Goal: Information Seeking & Learning: Learn about a topic

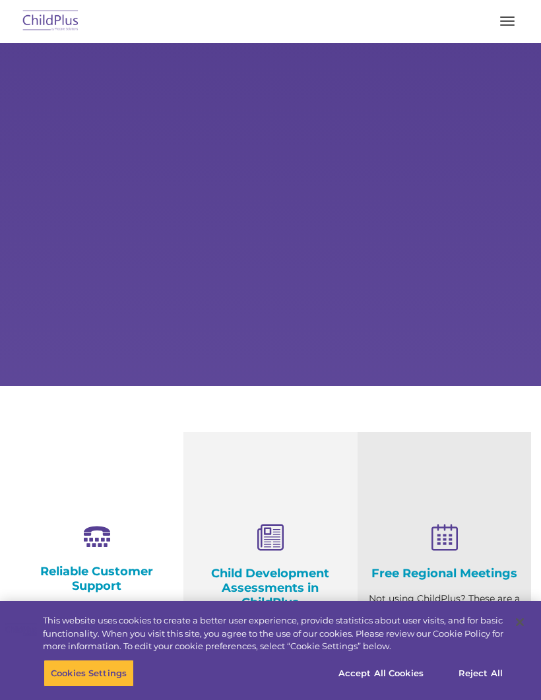
select select "MEDIUM"
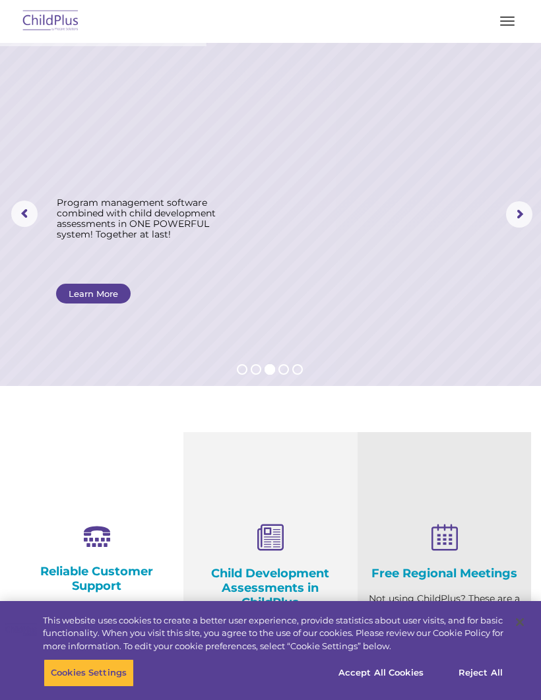
click at [514, 18] on button "button" at bounding box center [508, 21] width 28 height 21
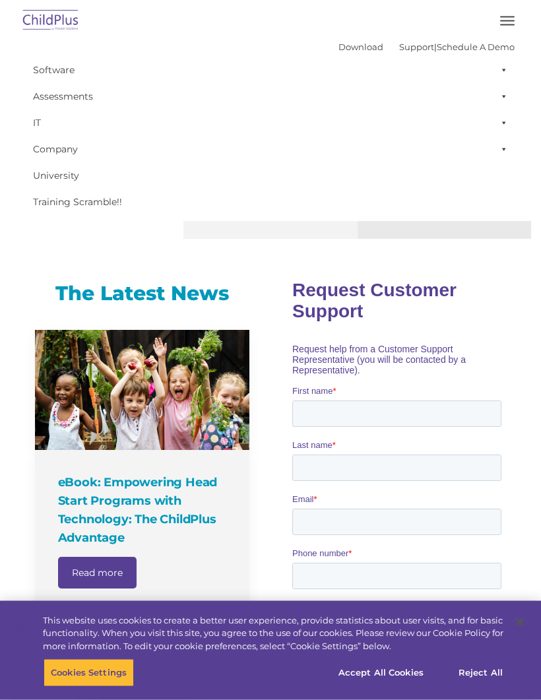
scroll to position [599, 0]
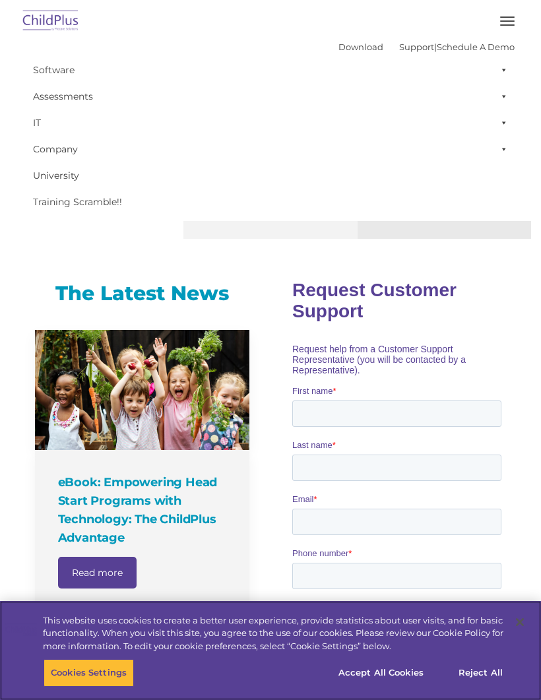
click at [396, 687] on button "Accept All Cookies" at bounding box center [381, 673] width 100 height 28
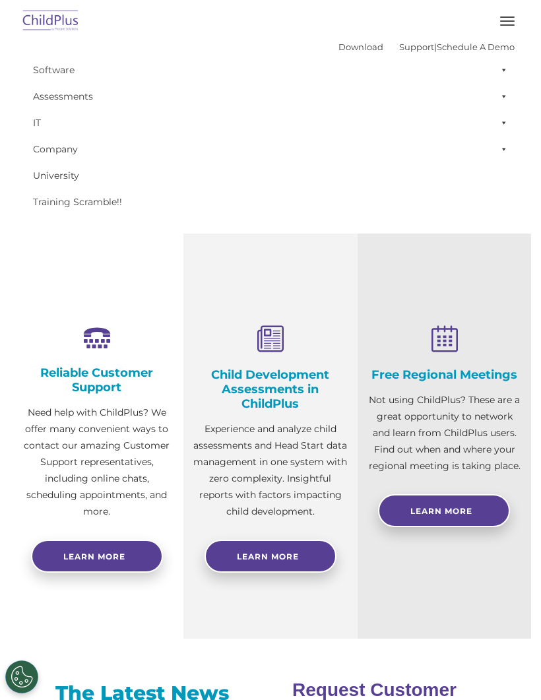
scroll to position [0, 0]
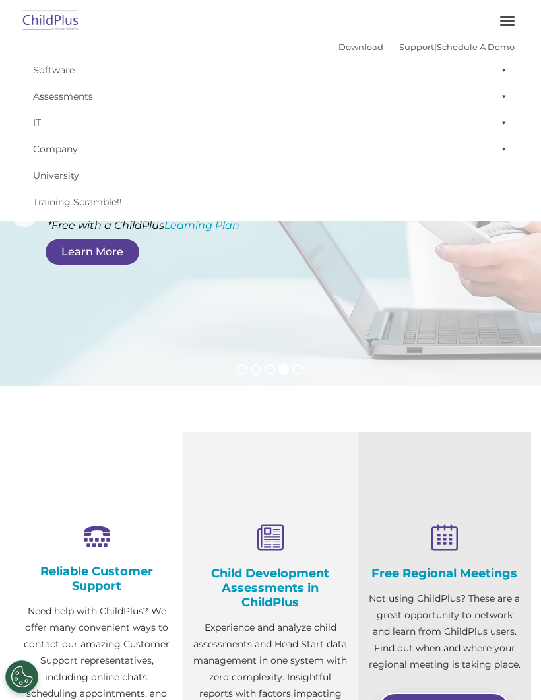
click at [506, 25] on span "button" at bounding box center [507, 24] width 15 height 1
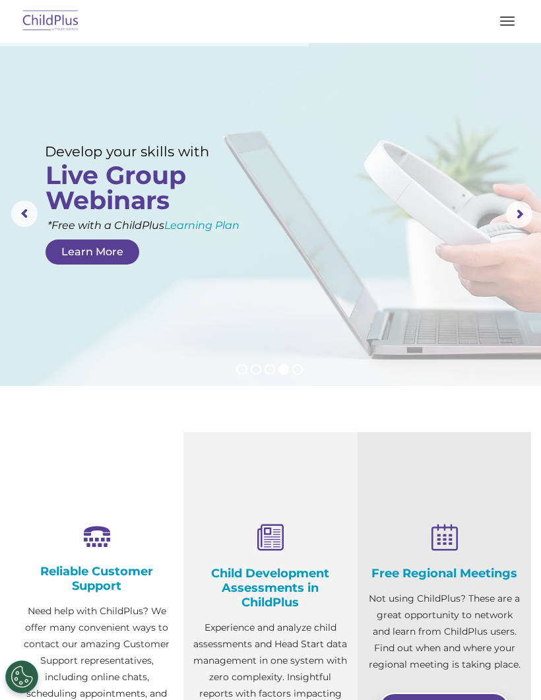
click at [71, 27] on img at bounding box center [51, 21] width 62 height 31
click at [65, 25] on img at bounding box center [51, 21] width 62 height 31
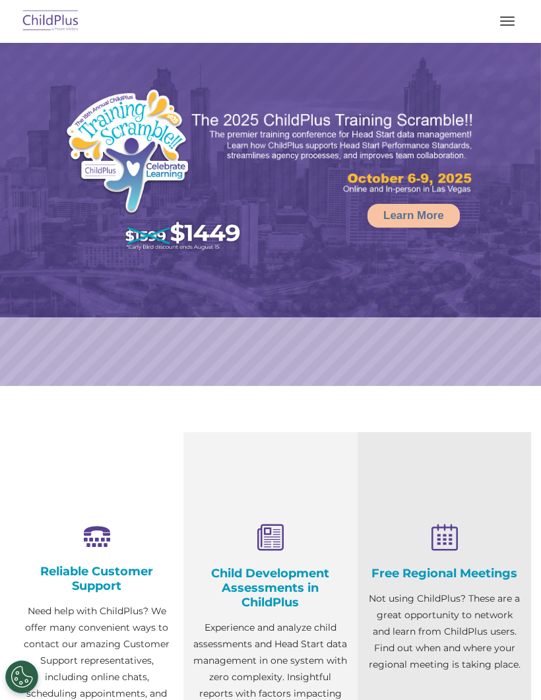
select select "MEDIUM"
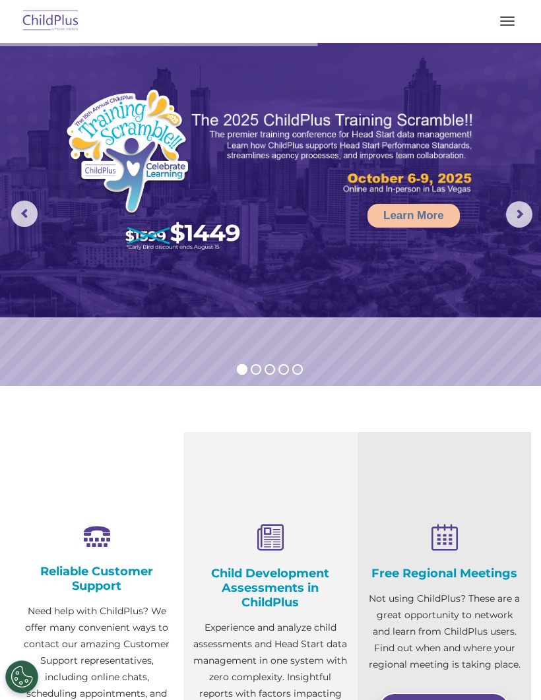
click at [517, 218] on rs-arrow at bounding box center [519, 214] width 26 height 26
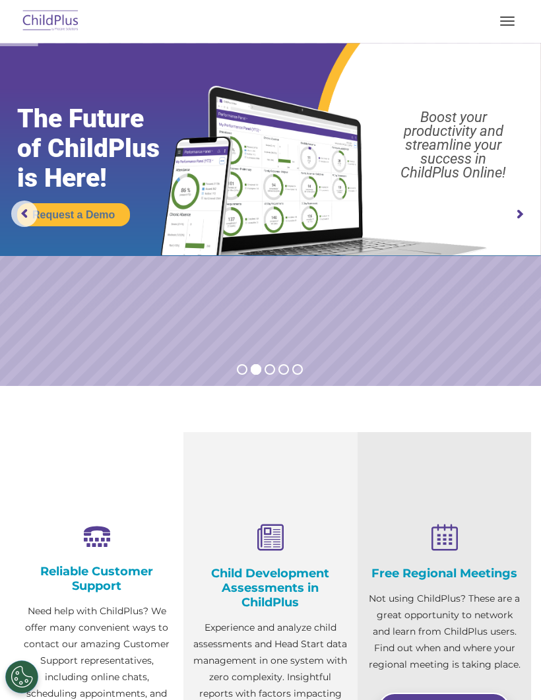
click at [517, 209] on rs-arrow at bounding box center [519, 214] width 26 height 26
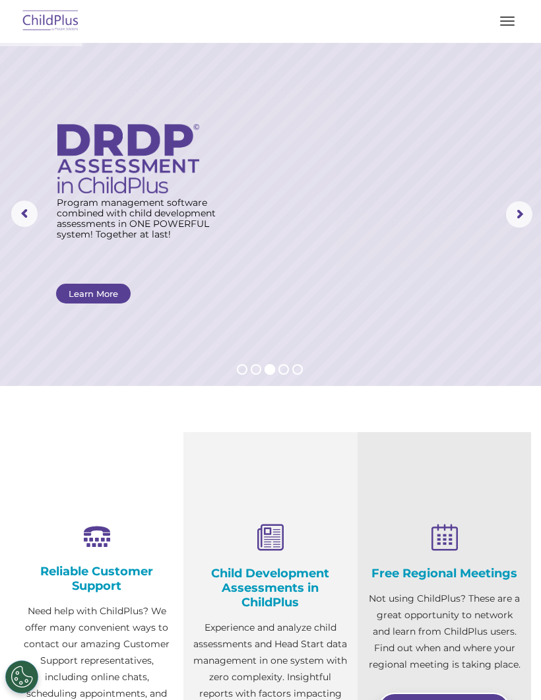
click at [515, 216] on rs-arrow at bounding box center [519, 214] width 26 height 26
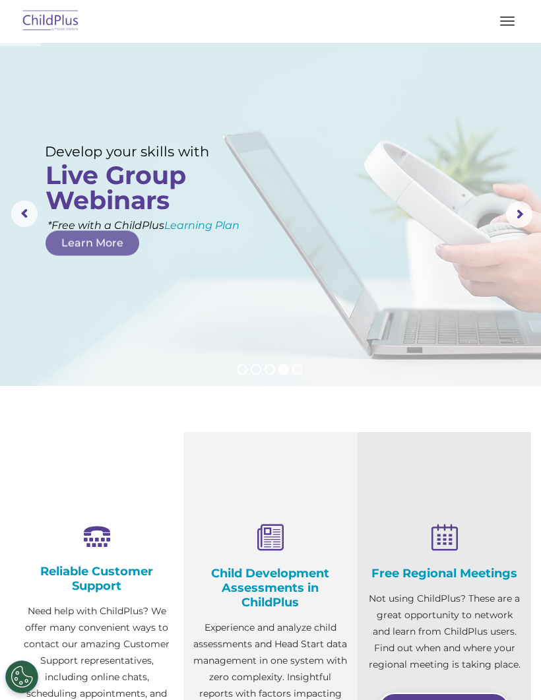
click at [524, 218] on rs-arrow at bounding box center [519, 214] width 26 height 26
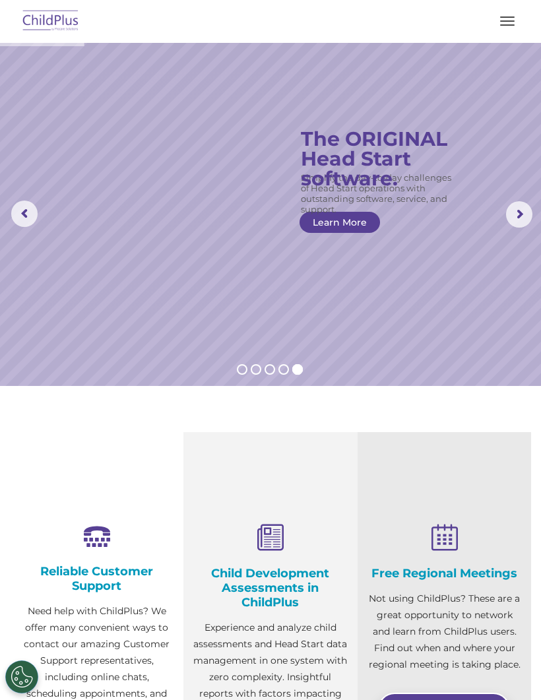
click at [509, 14] on button "button" at bounding box center [508, 21] width 28 height 21
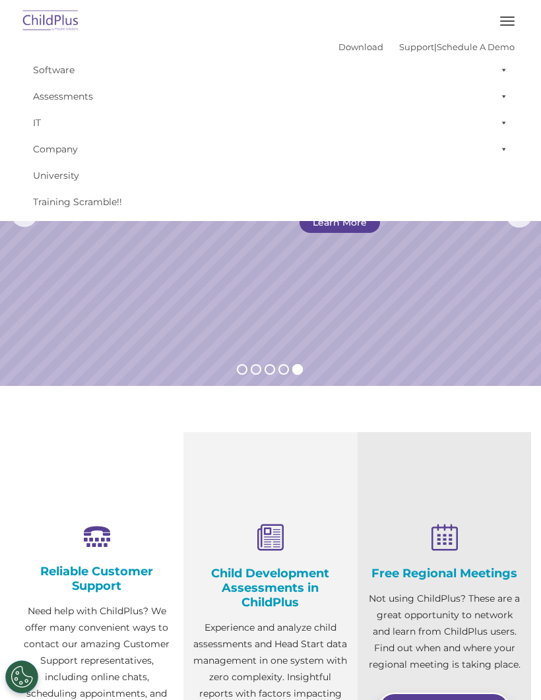
click at [502, 16] on button "button" at bounding box center [508, 21] width 28 height 21
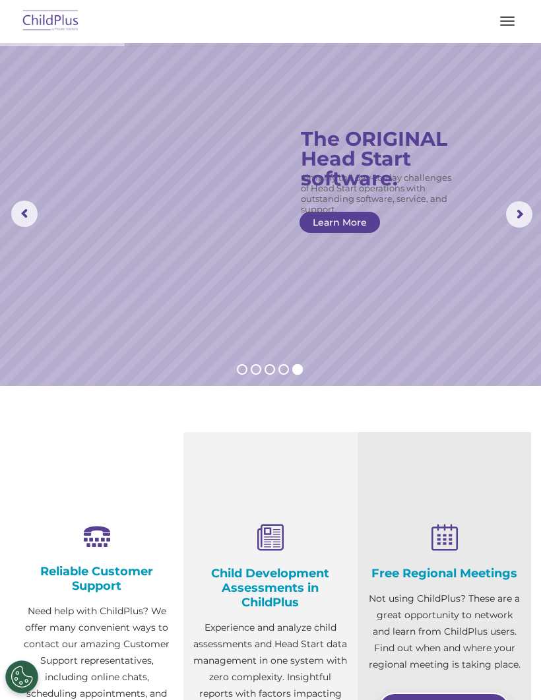
click at [513, 24] on span "button" at bounding box center [507, 24] width 15 height 1
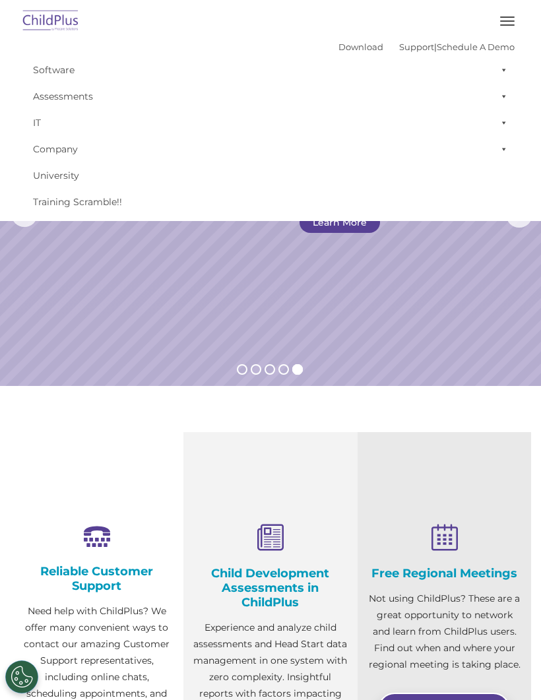
click at [134, 432] on section "Reliable Customer Support Need help with ChildPlus? We offer many convenient wa…" at bounding box center [270, 635] width 541 height 498
click at [119, 412] on section "Reliable Customer Support Need help with ChildPlus? We offer many convenient wa…" at bounding box center [270, 635] width 541 height 498
click at [497, 18] on button "button" at bounding box center [508, 21] width 28 height 21
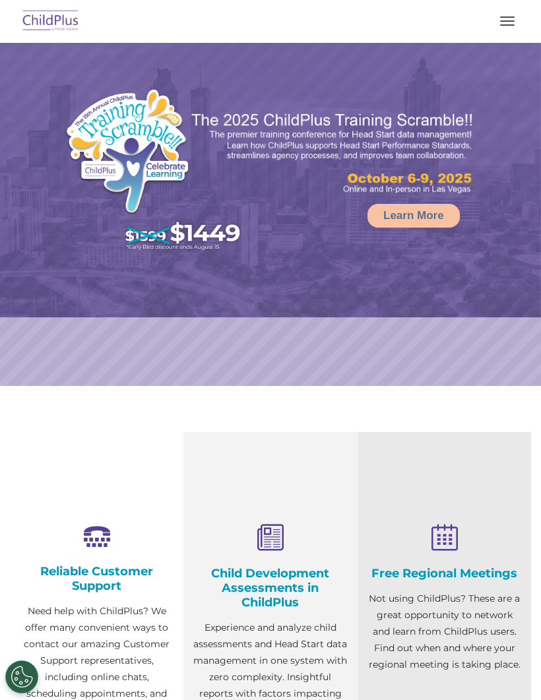
select select "MEDIUM"
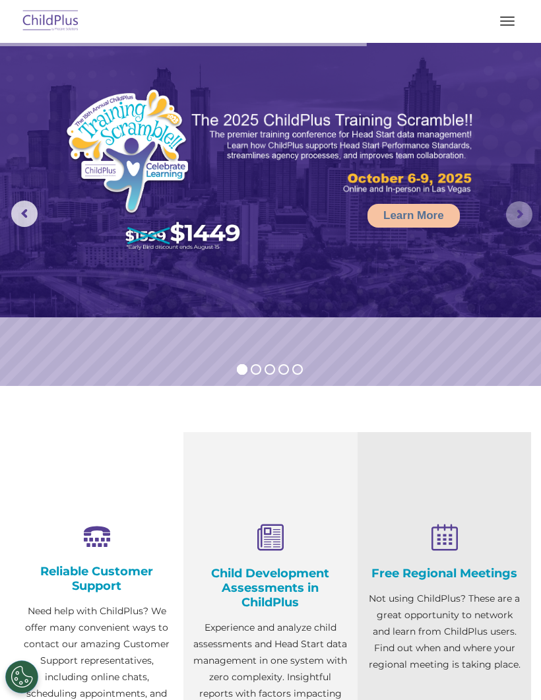
click at [533, 220] on rs-arrow at bounding box center [519, 214] width 26 height 26
